Goal: Find specific page/section: Find specific page/section

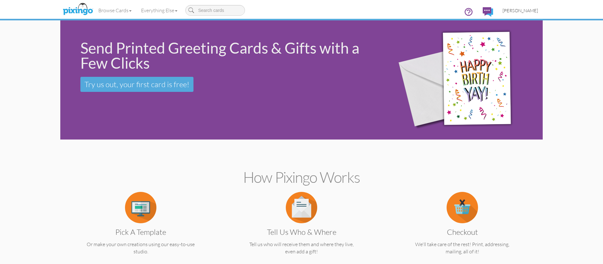
click at [518, 11] on span "[PERSON_NAME]" at bounding box center [519, 10] width 35 height 5
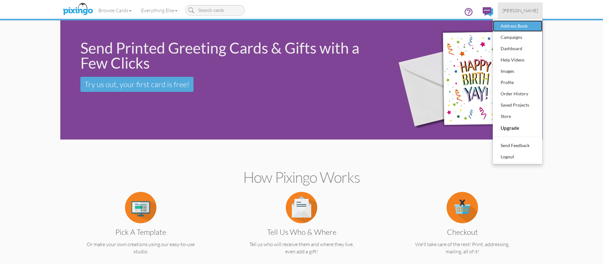
click at [516, 25] on div "Address Book" at bounding box center [517, 25] width 37 height 9
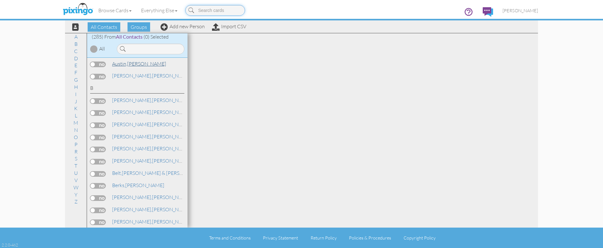
scroll to position [98, 0]
click at [137, 124] on link "[PERSON_NAME] & [PERSON_NAME]" at bounding box center [173, 124] width 124 height 8
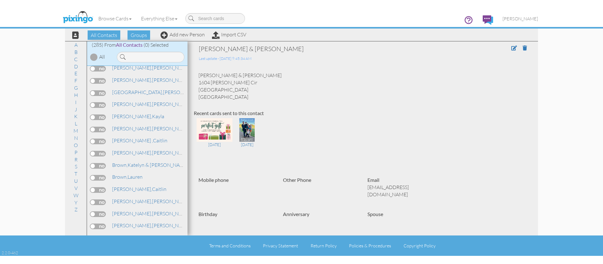
scroll to position [274, 0]
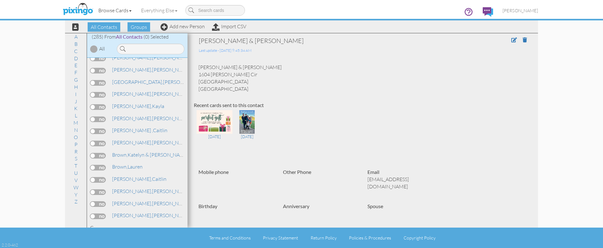
click at [108, 10] on link "Browse Cards" at bounding box center [115, 11] width 43 height 16
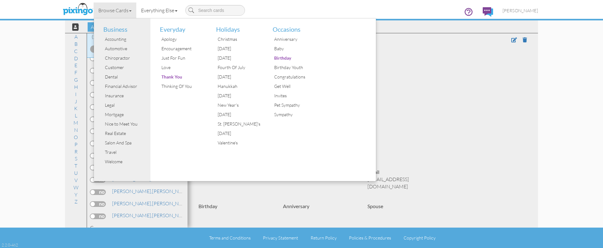
click at [165, 13] on link "Everything Else" at bounding box center [159, 11] width 46 height 16
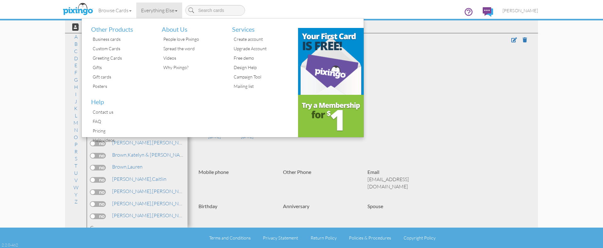
click at [454, 114] on div "[DATE] [DATE]" at bounding box center [363, 134] width 338 height 50
